Goal: Transaction & Acquisition: Download file/media

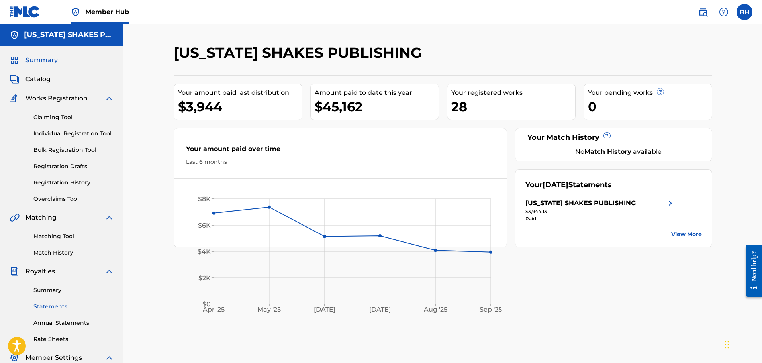
click at [47, 310] on link "Statements" at bounding box center [73, 306] width 80 height 8
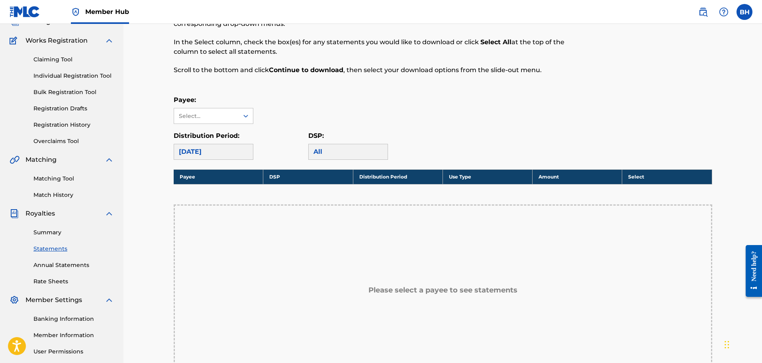
scroll to position [40, 0]
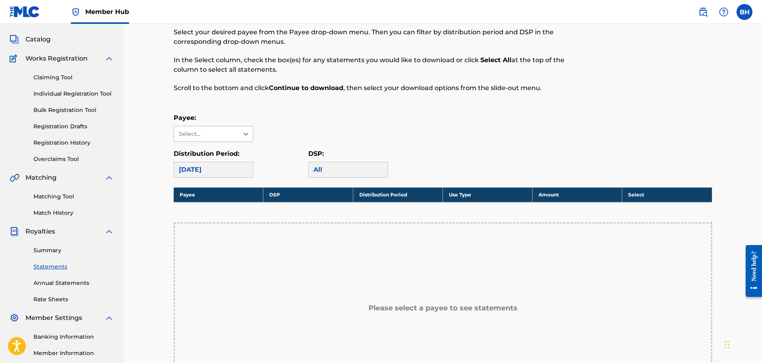
click at [207, 132] on div "Select..." at bounding box center [206, 134] width 54 height 8
click at [213, 150] on div "[US_STATE] SHAKES PUBLISHING" at bounding box center [213, 156] width 79 height 29
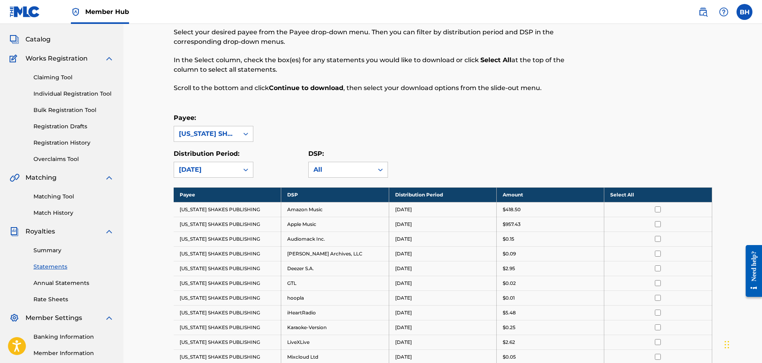
click at [635, 195] on th "Select All" at bounding box center [658, 194] width 108 height 15
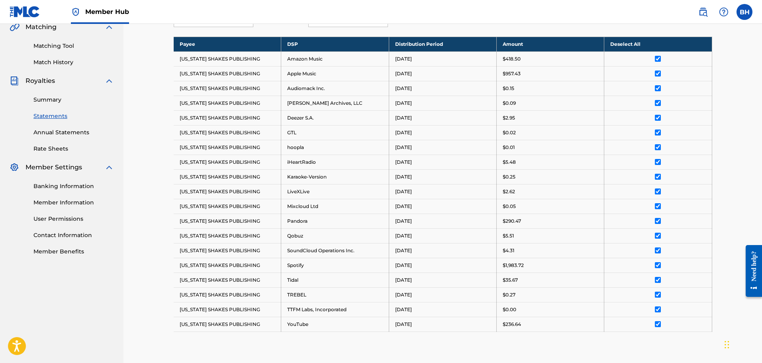
scroll to position [239, 0]
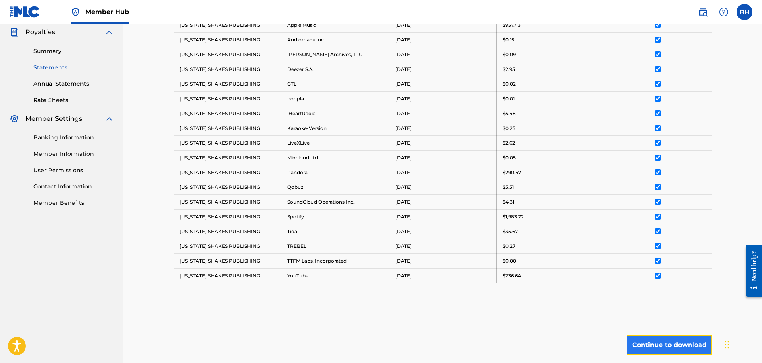
click at [682, 340] on button "Continue to download" at bounding box center [670, 345] width 86 height 20
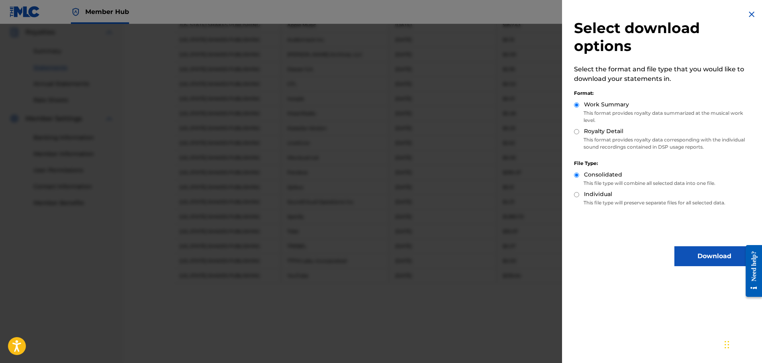
click at [753, 12] on img at bounding box center [752, 15] width 10 height 10
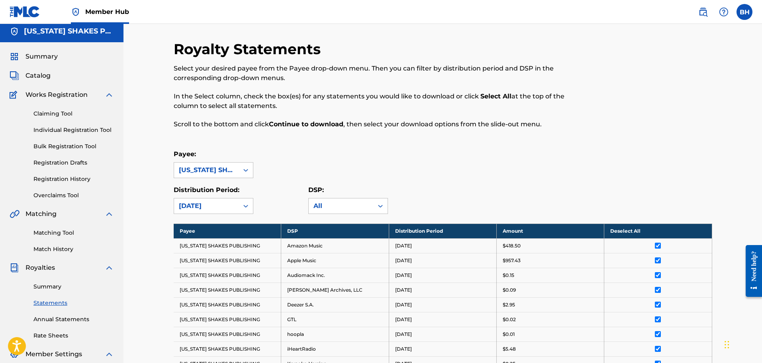
scroll to position [0, 0]
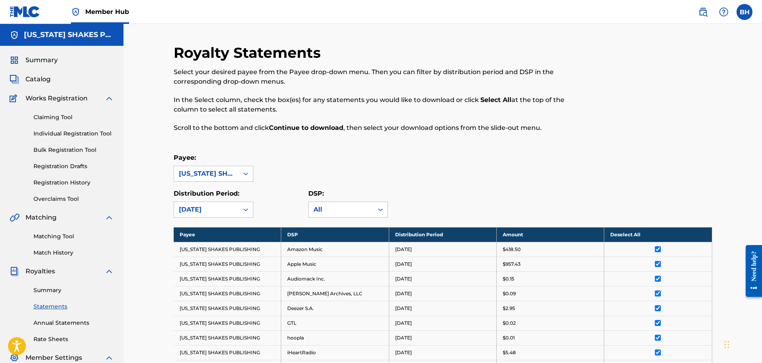
click at [192, 233] on th "Payee" at bounding box center [228, 234] width 108 height 15
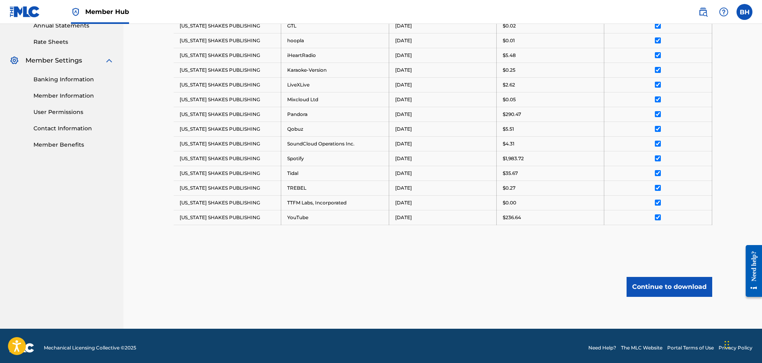
scroll to position [301, 0]
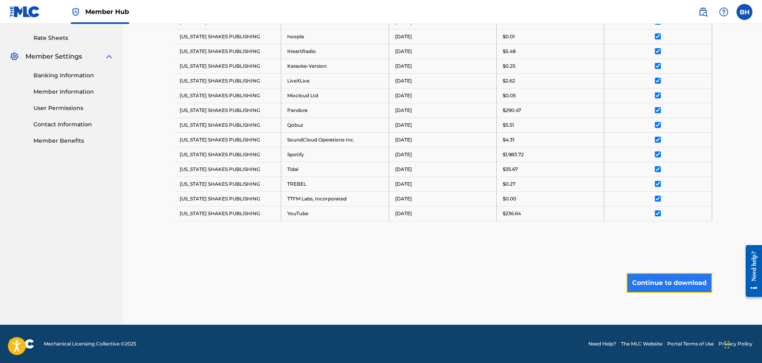
click at [653, 285] on button "Continue to download" at bounding box center [670, 283] width 86 height 20
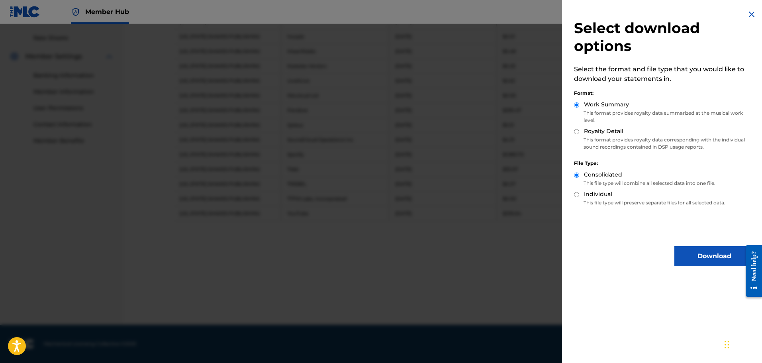
click at [580, 133] on div "Royalty Detail" at bounding box center [664, 131] width 180 height 9
click at [573, 132] on div "Select download options Select the format and file type that you would like to …" at bounding box center [664, 138] width 204 height 276
click at [578, 131] on input "Royalty Detail" at bounding box center [576, 131] width 5 height 5
radio input "true"
click at [681, 254] on button "Download" at bounding box center [715, 256] width 80 height 20
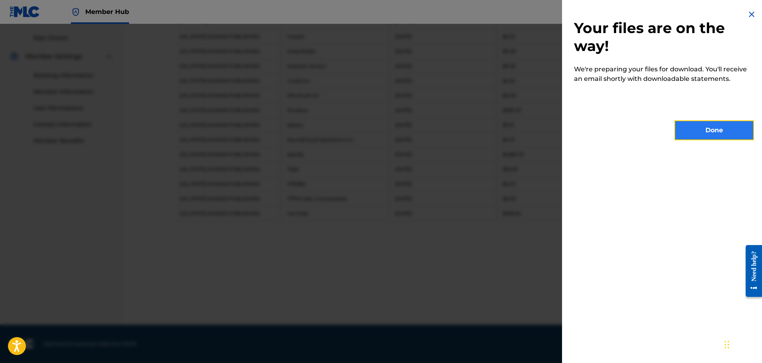
click at [687, 130] on button "Done" at bounding box center [715, 130] width 80 height 20
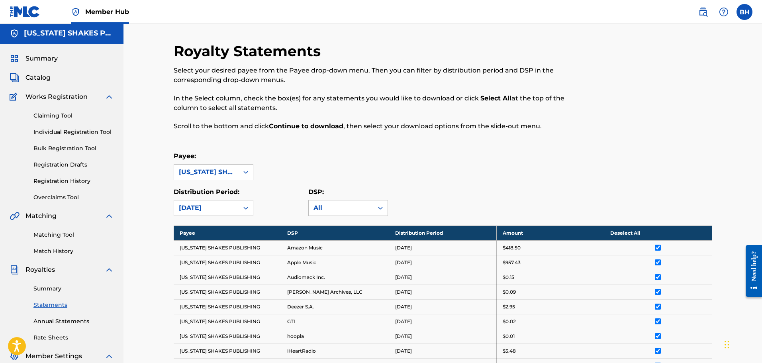
scroll to position [0, 0]
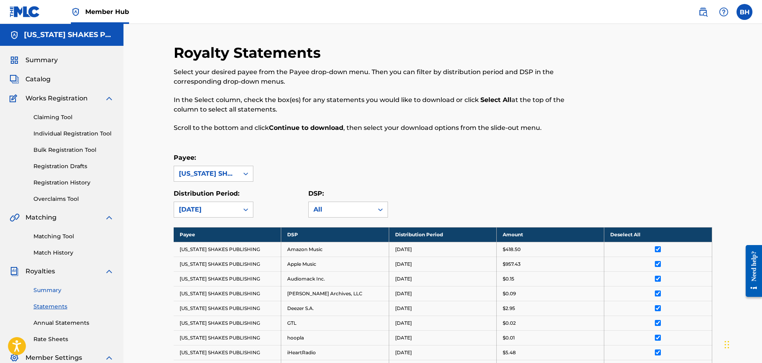
click at [43, 290] on link "Summary" at bounding box center [73, 290] width 80 height 8
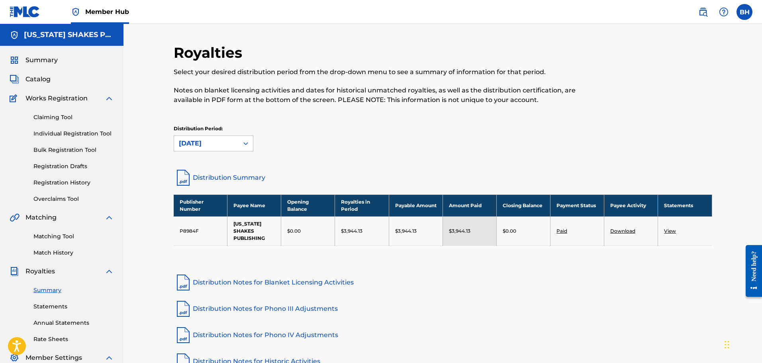
click at [618, 232] on link "Download" at bounding box center [622, 231] width 25 height 6
click at [61, 41] on div "[US_STATE] SHAKES PUBLISHING" at bounding box center [62, 35] width 124 height 22
click at [61, 35] on h5 "[US_STATE] SHAKES PUBLISHING" at bounding box center [69, 34] width 90 height 9
click at [95, 6] on link "Member Hub" at bounding box center [100, 12] width 58 height 24
